Goal: Navigation & Orientation: Understand site structure

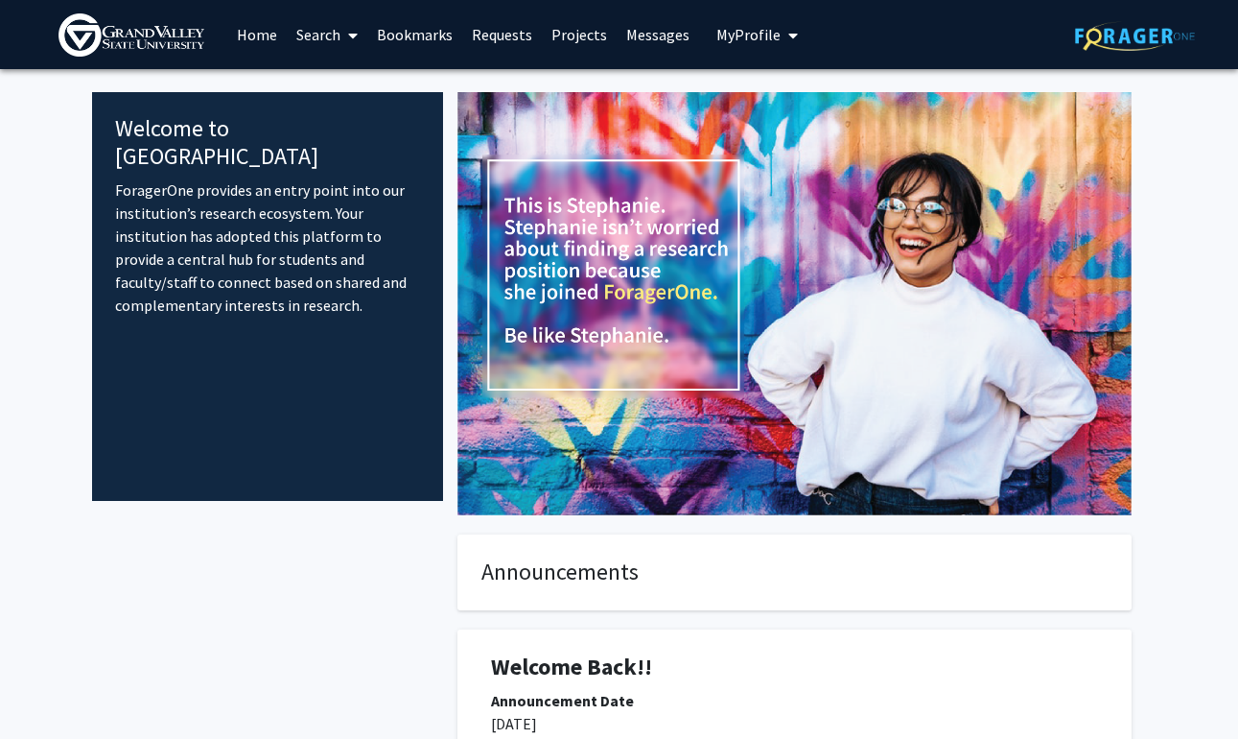
click at [344, 39] on span at bounding box center [348, 35] width 17 height 67
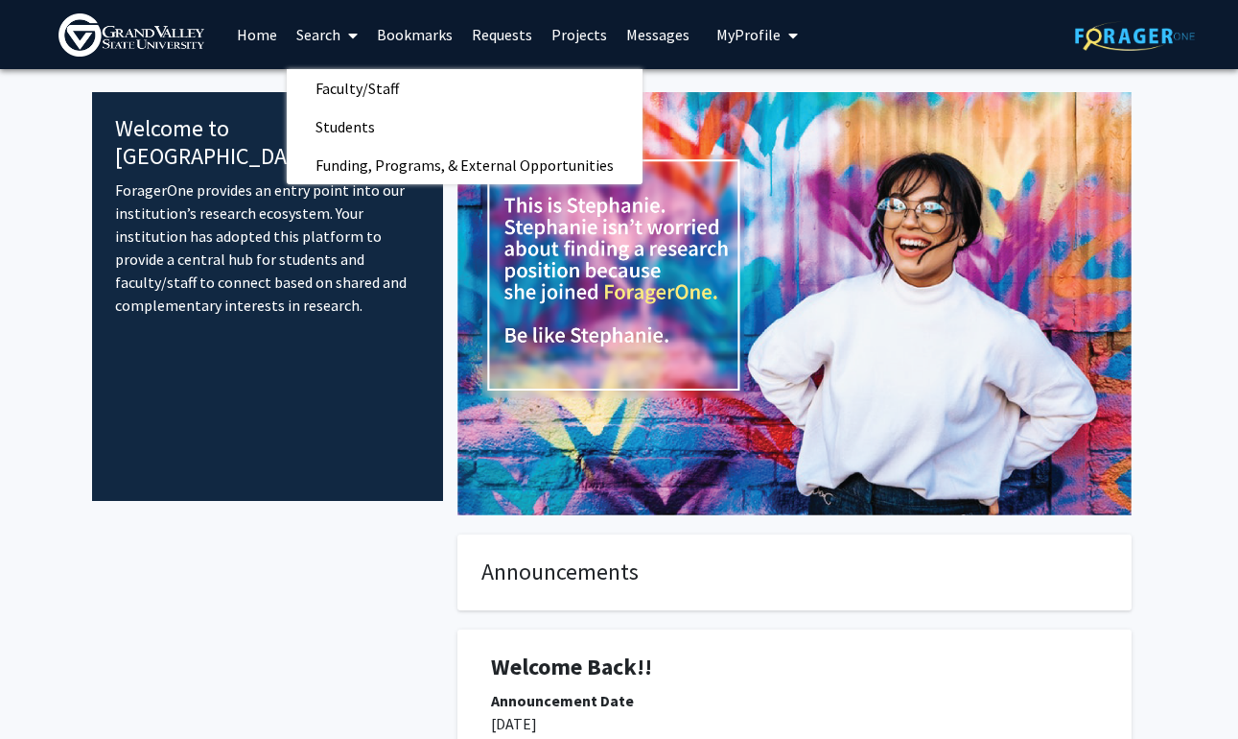
click at [426, 32] on link "Bookmarks" at bounding box center [414, 34] width 95 height 67
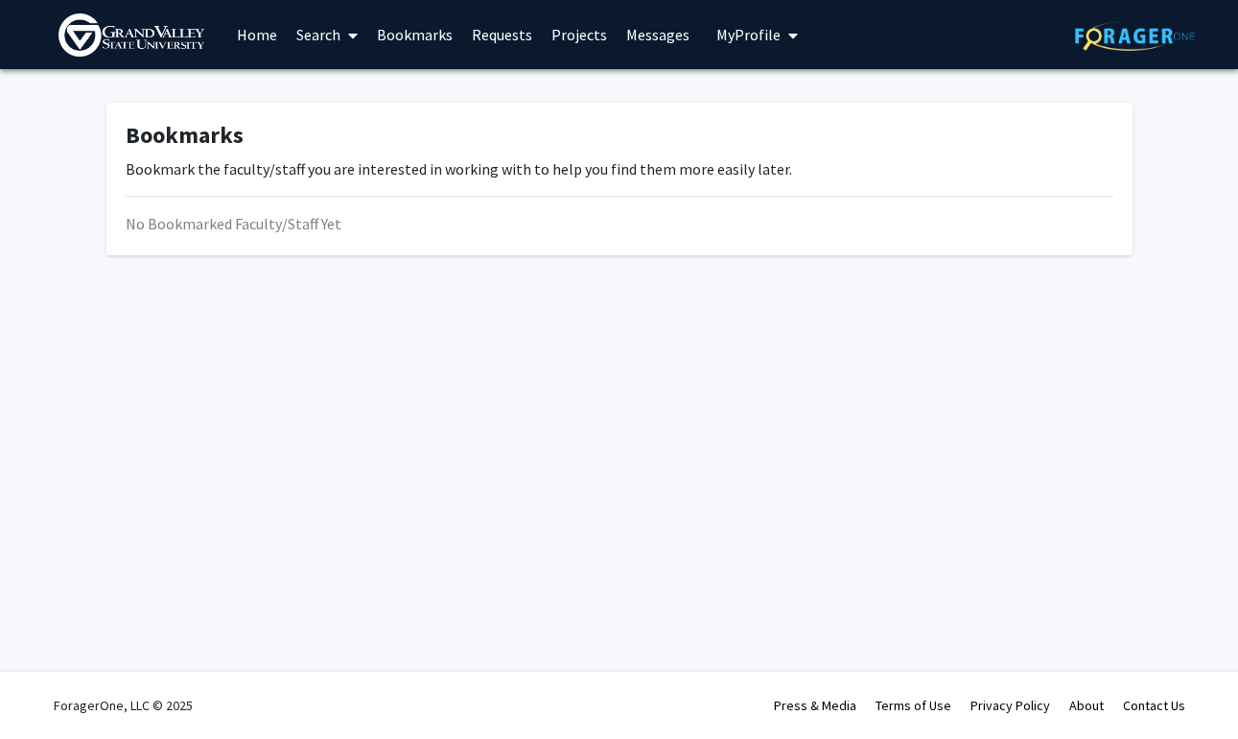
click at [516, 32] on link "Requests" at bounding box center [502, 34] width 80 height 67
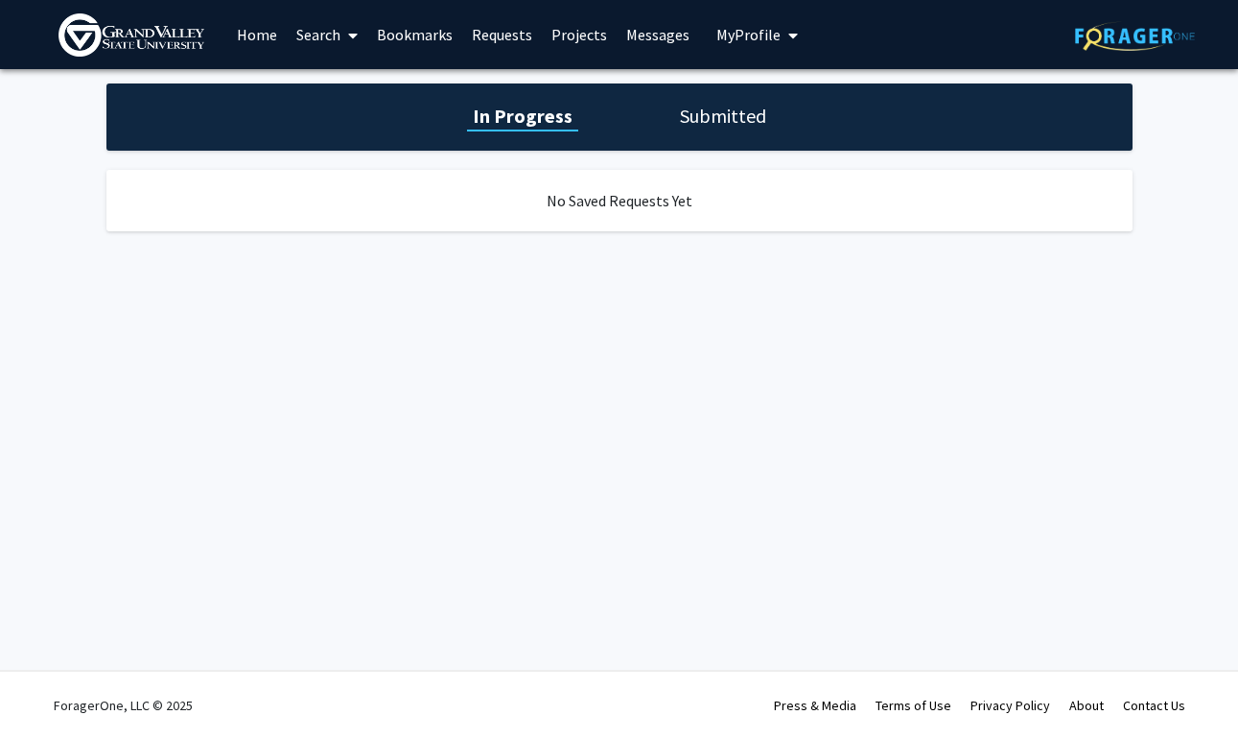
click at [595, 46] on link "Projects" at bounding box center [579, 34] width 75 height 67
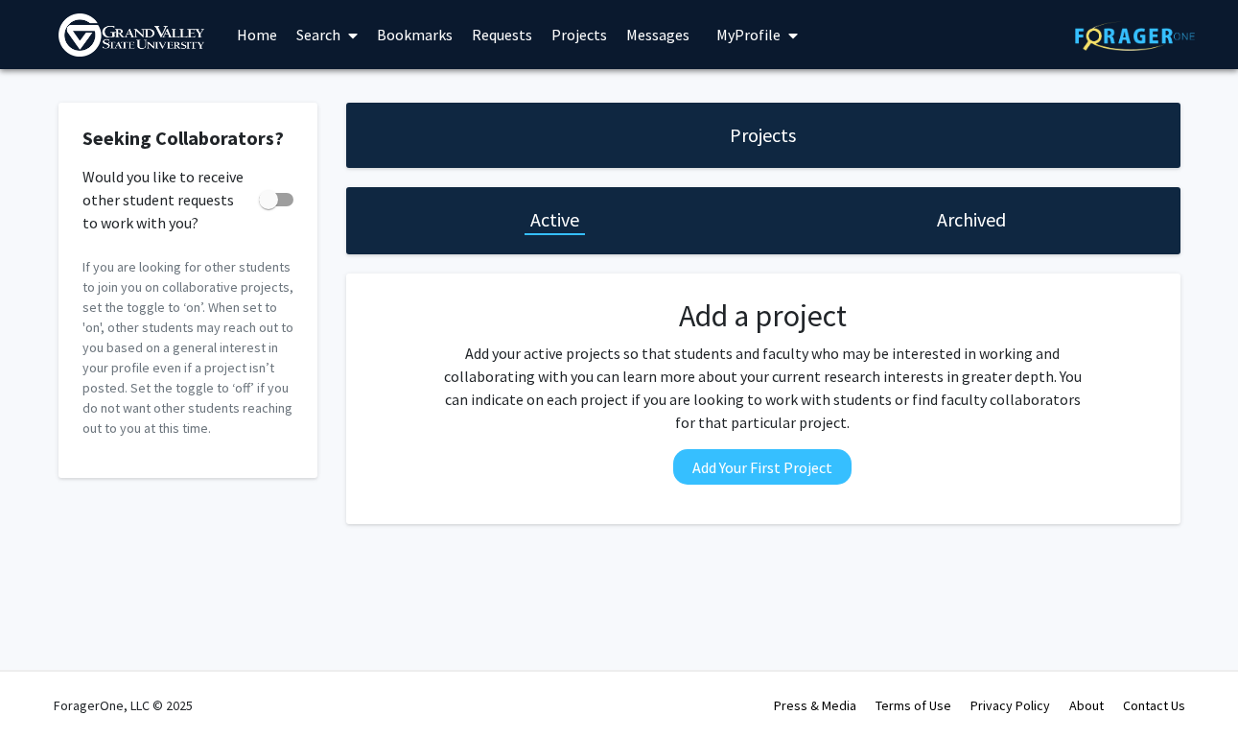
click at [643, 43] on link "Messages" at bounding box center [658, 34] width 82 height 67
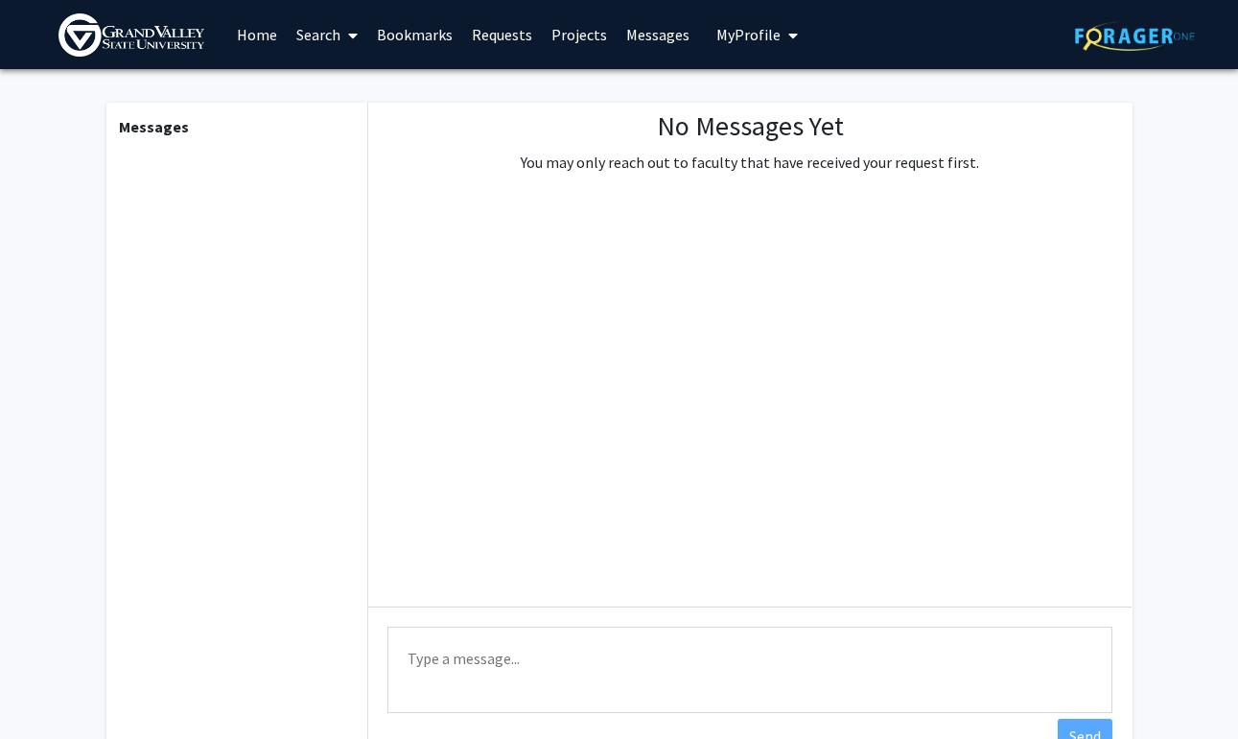
click at [742, 39] on span "My Profile" at bounding box center [748, 34] width 64 height 19
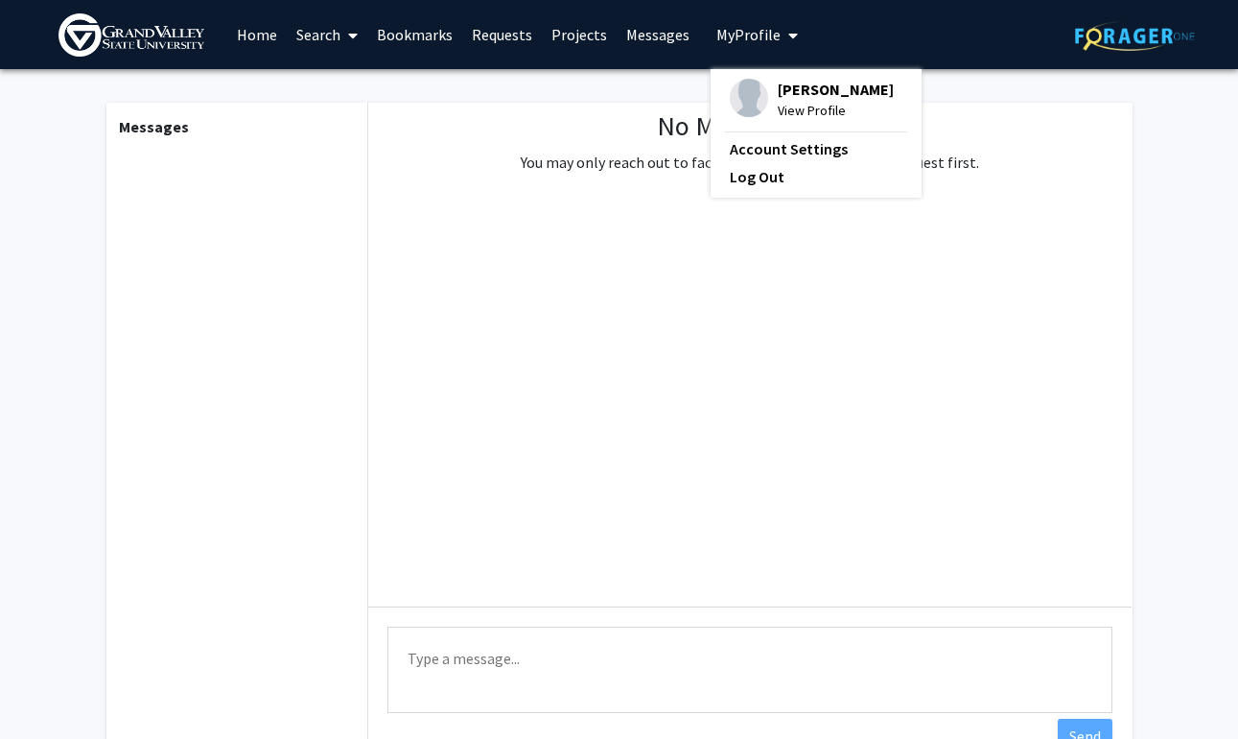
click at [242, 34] on link "Home" at bounding box center [256, 34] width 59 height 67
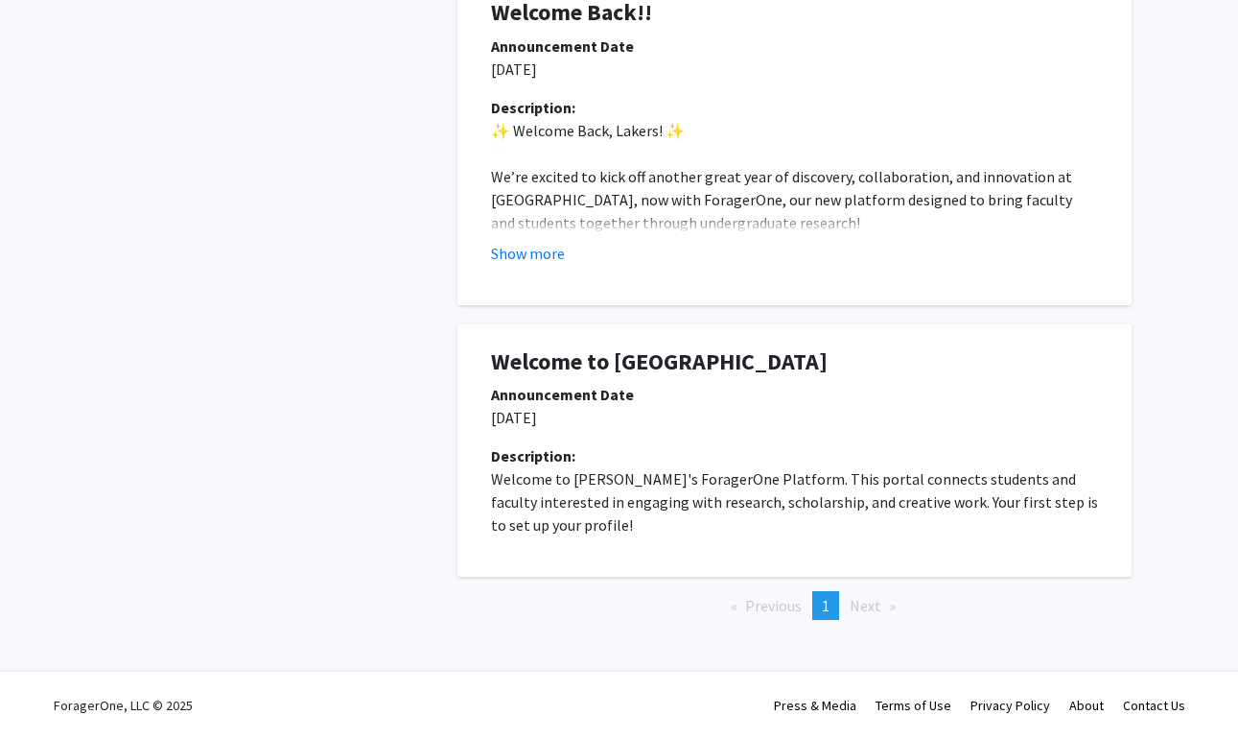
scroll to position [655, 0]
click at [561, 264] on button "Show more" at bounding box center [528, 253] width 74 height 23
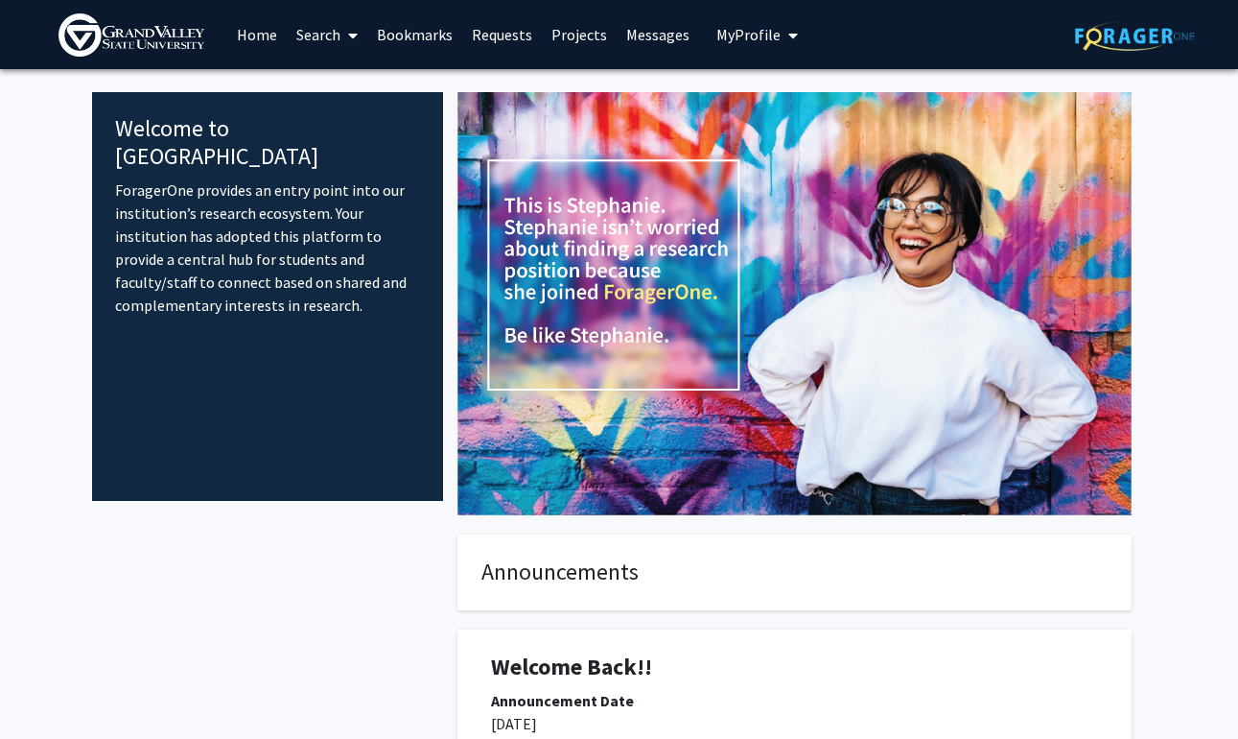
scroll to position [0, 0]
